Goal: Task Accomplishment & Management: Use online tool/utility

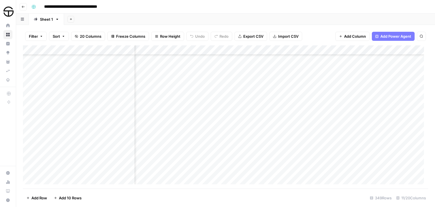
scroll to position [3137, 237]
click at [287, 167] on div "Add Column" at bounding box center [225, 116] width 405 height 143
click at [163, 82] on div "Add Column" at bounding box center [225, 116] width 405 height 143
click at [187, 84] on div "Add Column" at bounding box center [225, 116] width 405 height 143
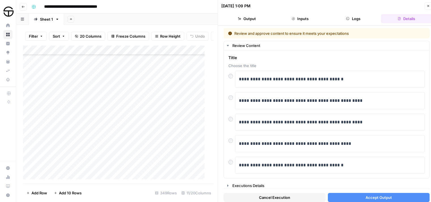
click at [365, 198] on span "Accept Output" at bounding box center [378, 198] width 26 height 6
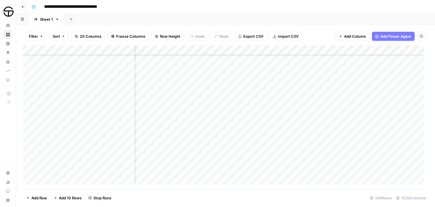
scroll to position [2787, 45]
click at [240, 83] on div "Add Column" at bounding box center [225, 116] width 405 height 143
drag, startPoint x: 187, startPoint y: 189, endPoint x: 221, endPoint y: 183, distance: 34.5
click at [221, 183] on div "Filter Sort 20 Columns Freeze Columns Row Height Undo Redo Export CSV Import CS…" at bounding box center [225, 116] width 419 height 182
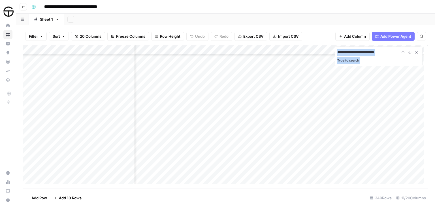
type input "**********"
click at [410, 53] on icon "Next Result" at bounding box center [409, 52] width 5 height 5
click at [409, 52] on icon "Next Result" at bounding box center [409, 52] width 5 height 5
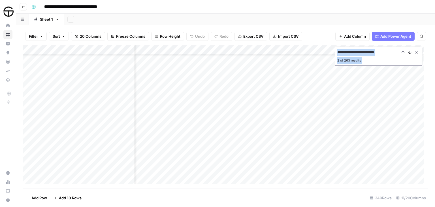
click at [409, 52] on icon "Next Result" at bounding box center [409, 52] width 5 height 5
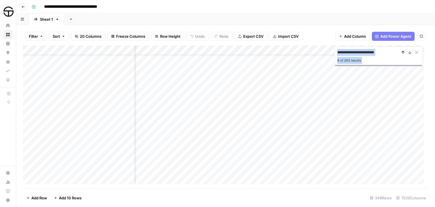
click at [403, 52] on icon "Previous Result" at bounding box center [403, 52] width 3 height 3
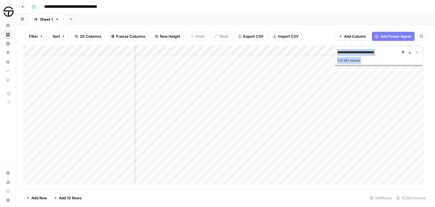
click at [403, 52] on icon "Previous Result" at bounding box center [403, 52] width 3 height 3
click at [401, 52] on icon "Previous Result" at bounding box center [403, 52] width 5 height 5
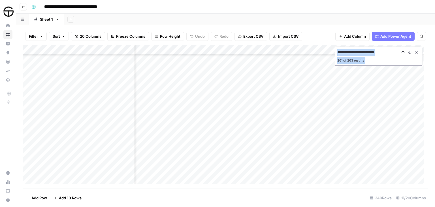
click at [401, 52] on icon "Previous Result" at bounding box center [403, 52] width 5 height 5
click at [416, 52] on icon "Close Search" at bounding box center [417, 53] width 2 height 2
click at [217, 111] on div "Add Column" at bounding box center [225, 116] width 405 height 143
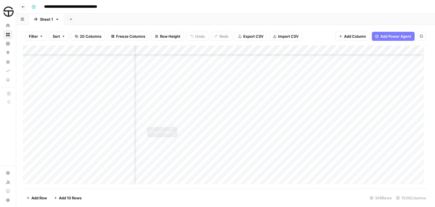
scroll to position [3155, 308]
